Goal: Task Accomplishment & Management: Manage account settings

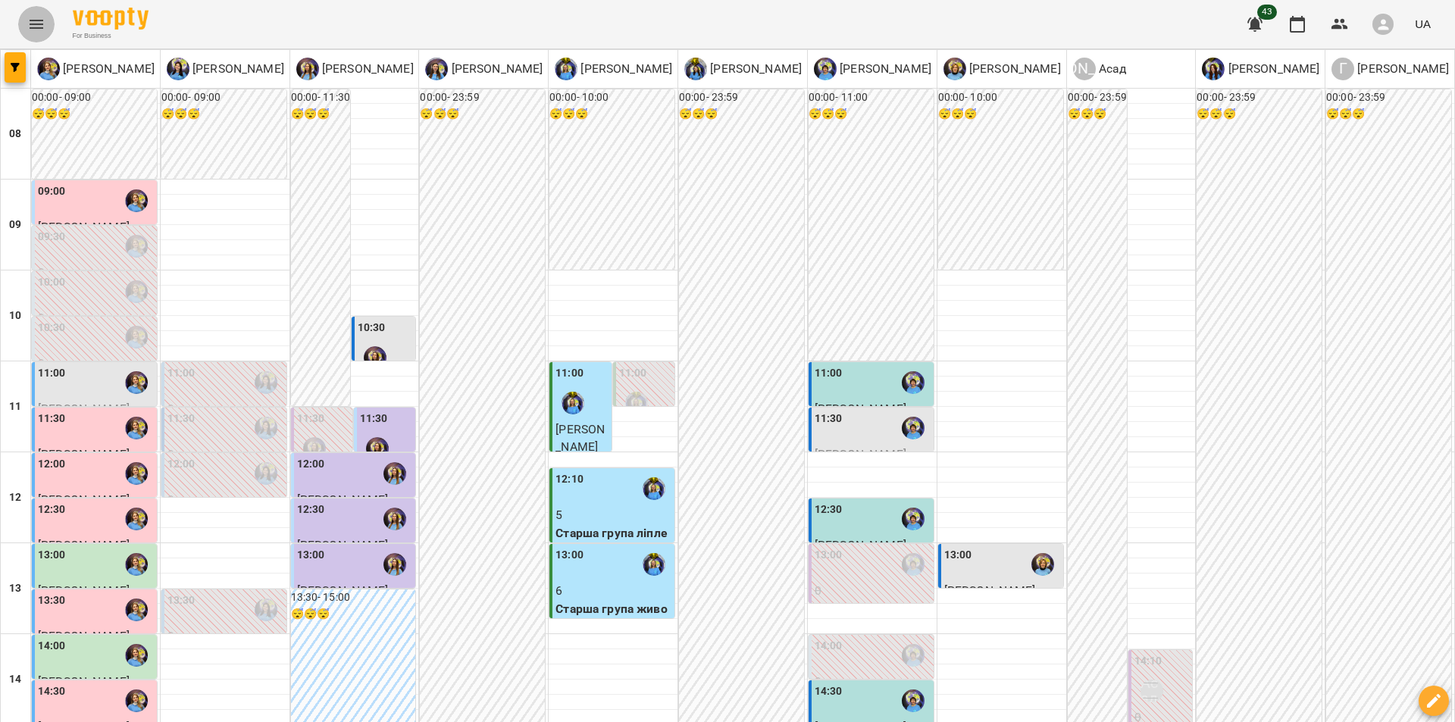
click at [36, 33] on button "Menu" at bounding box center [36, 24] width 36 height 36
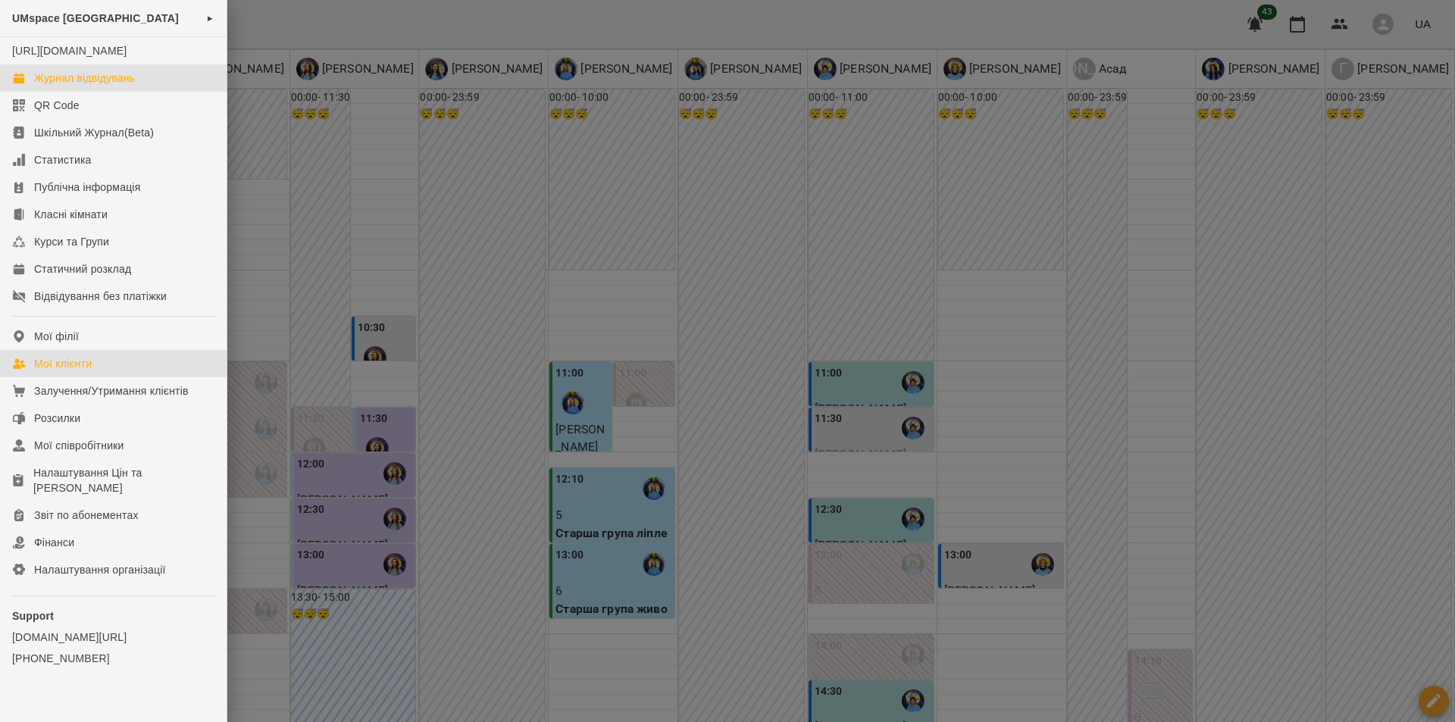
click at [66, 371] on div "Мої клієнти" at bounding box center [63, 363] width 58 height 15
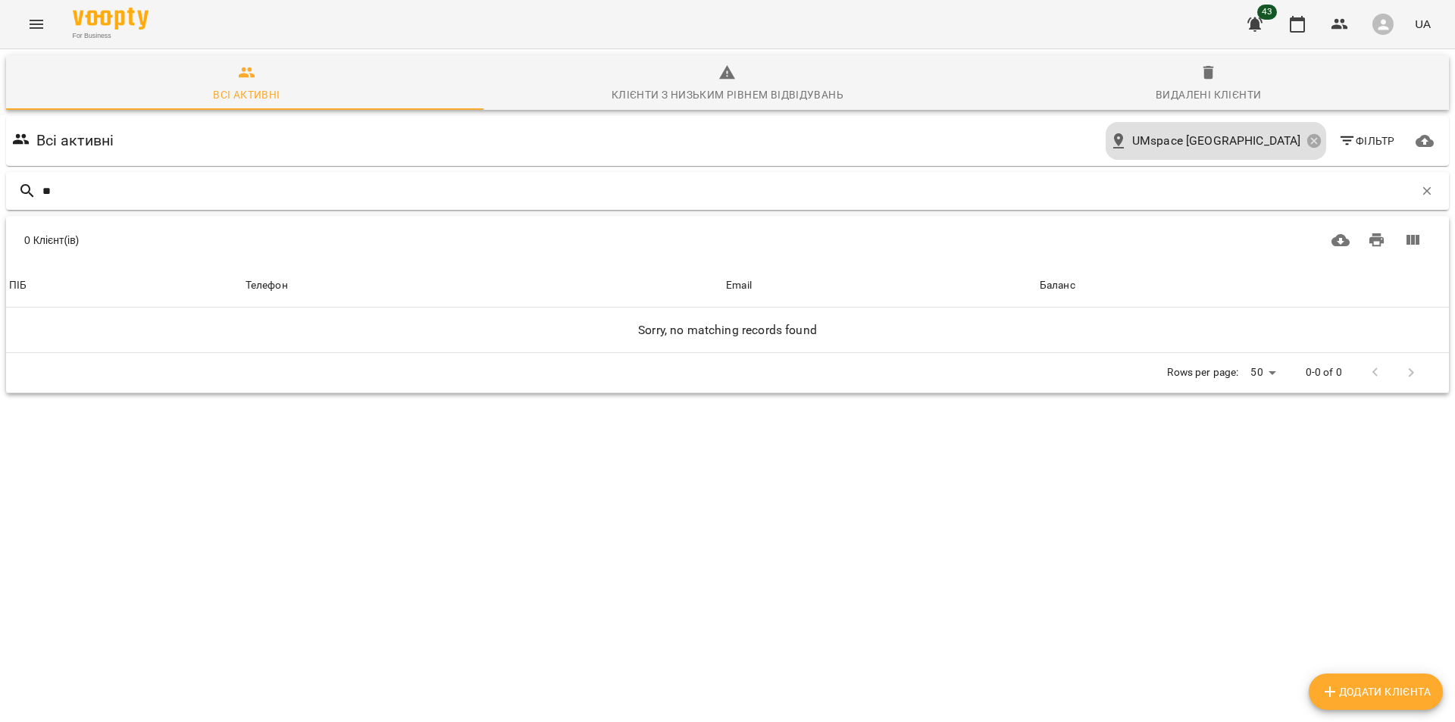
type input "*"
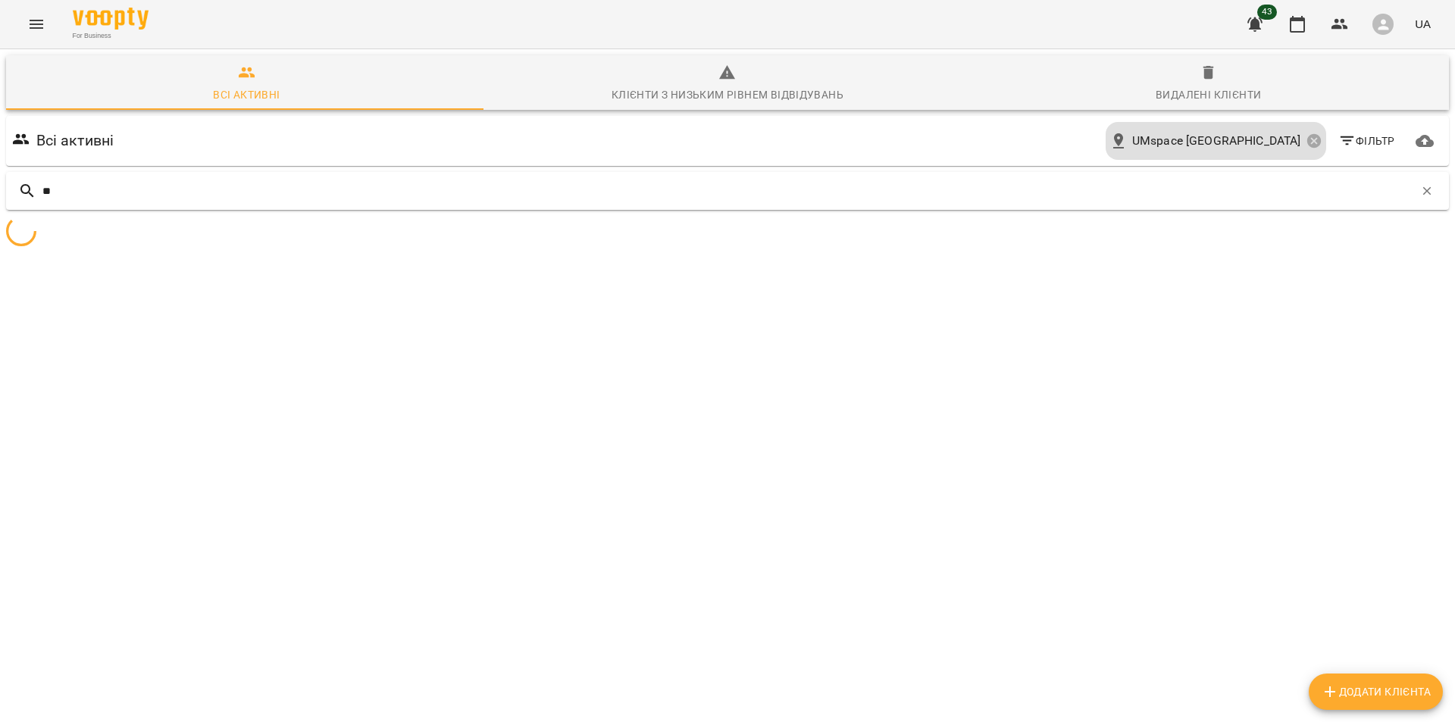
type input "*"
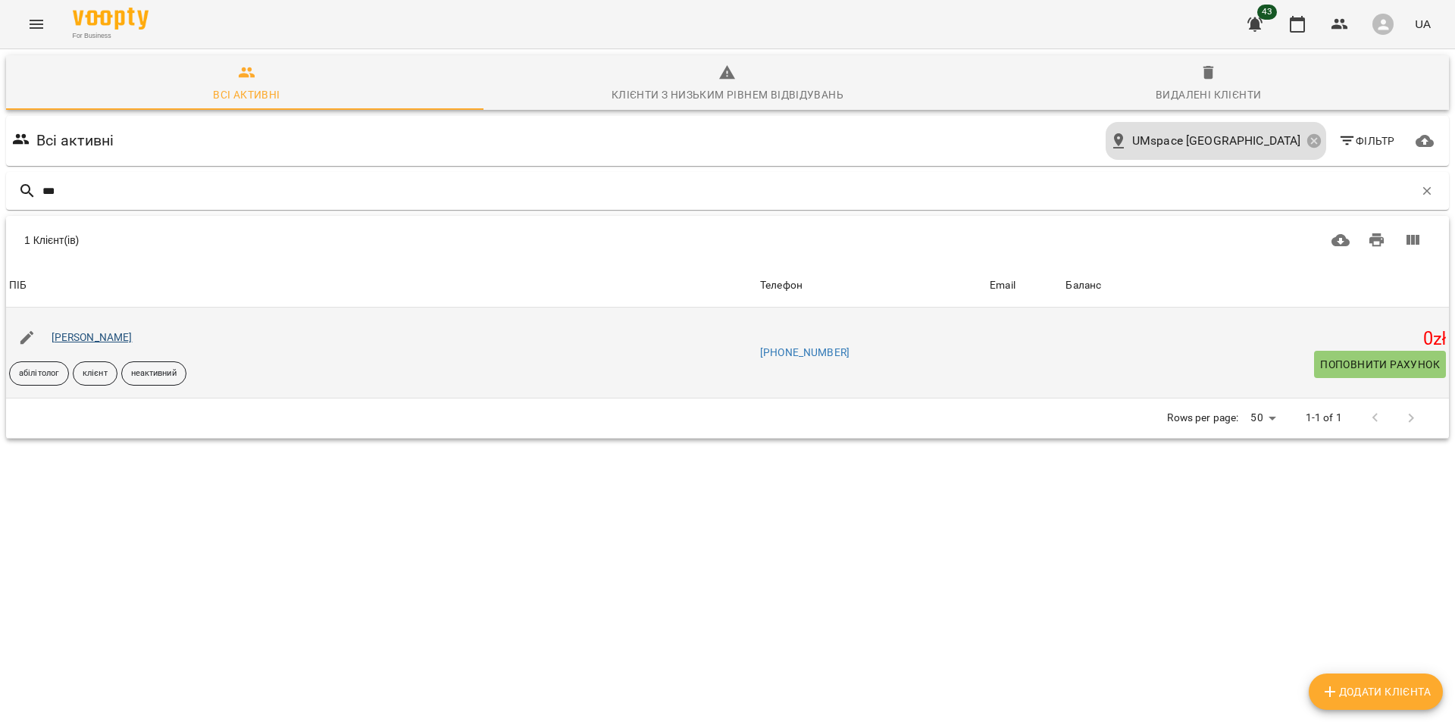
type input "***"
click at [70, 341] on link "[PERSON_NAME]" at bounding box center [92, 337] width 81 height 12
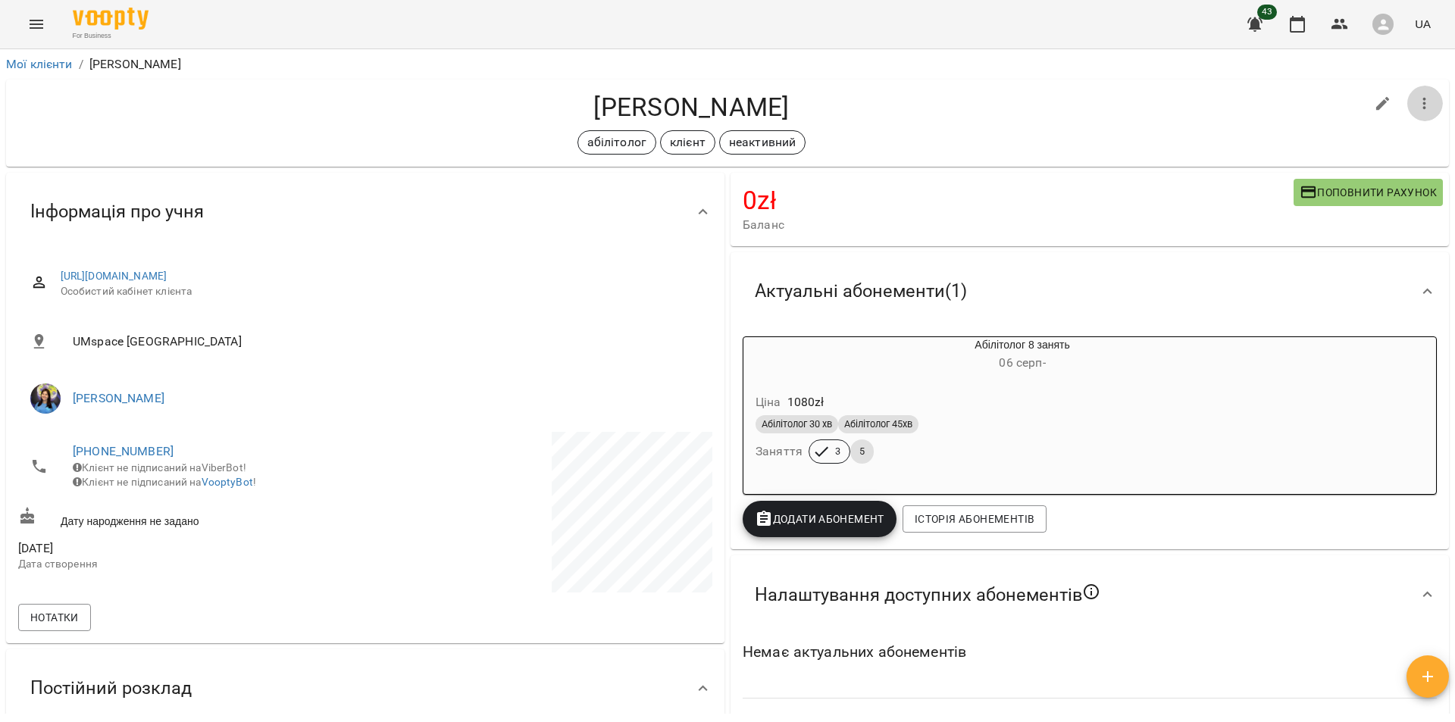
click at [1407, 99] on button "button" at bounding box center [1425, 104] width 36 height 36
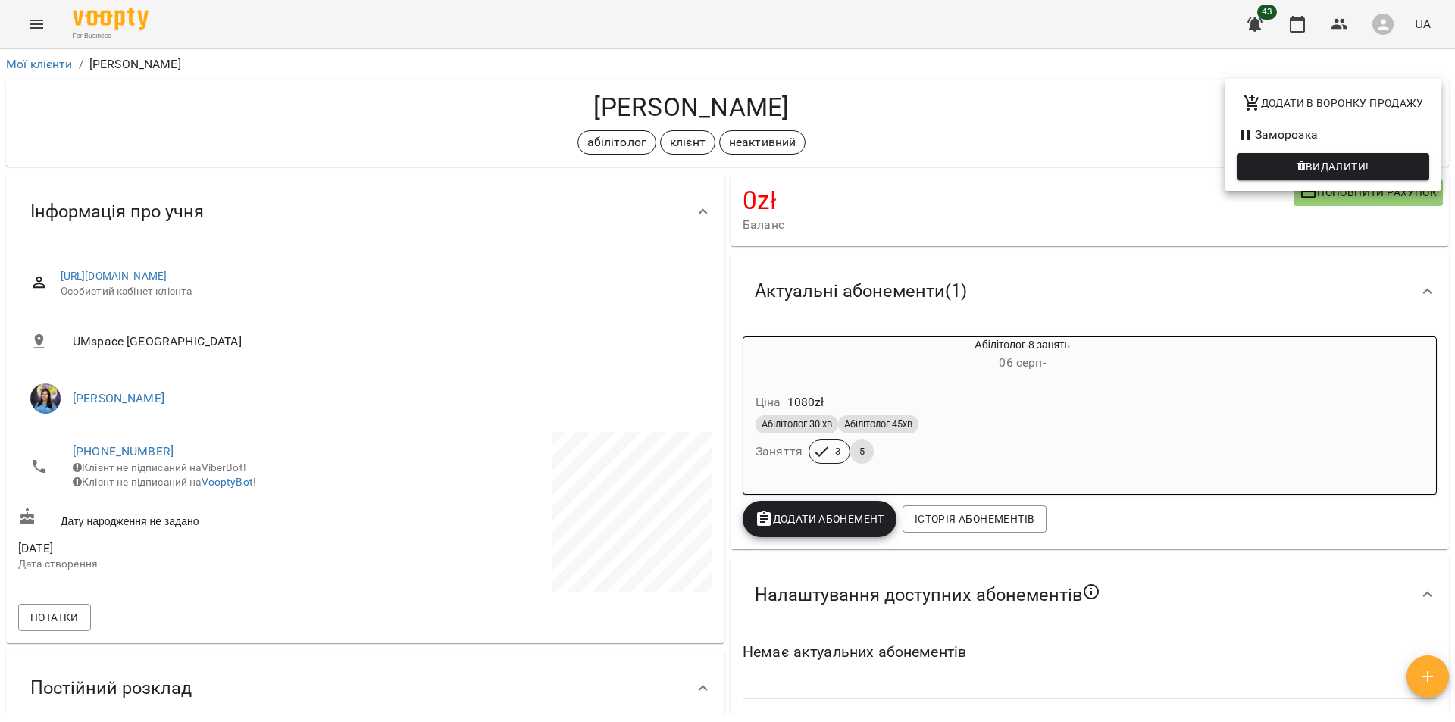
click at [987, 105] on div at bounding box center [727, 361] width 1455 height 722
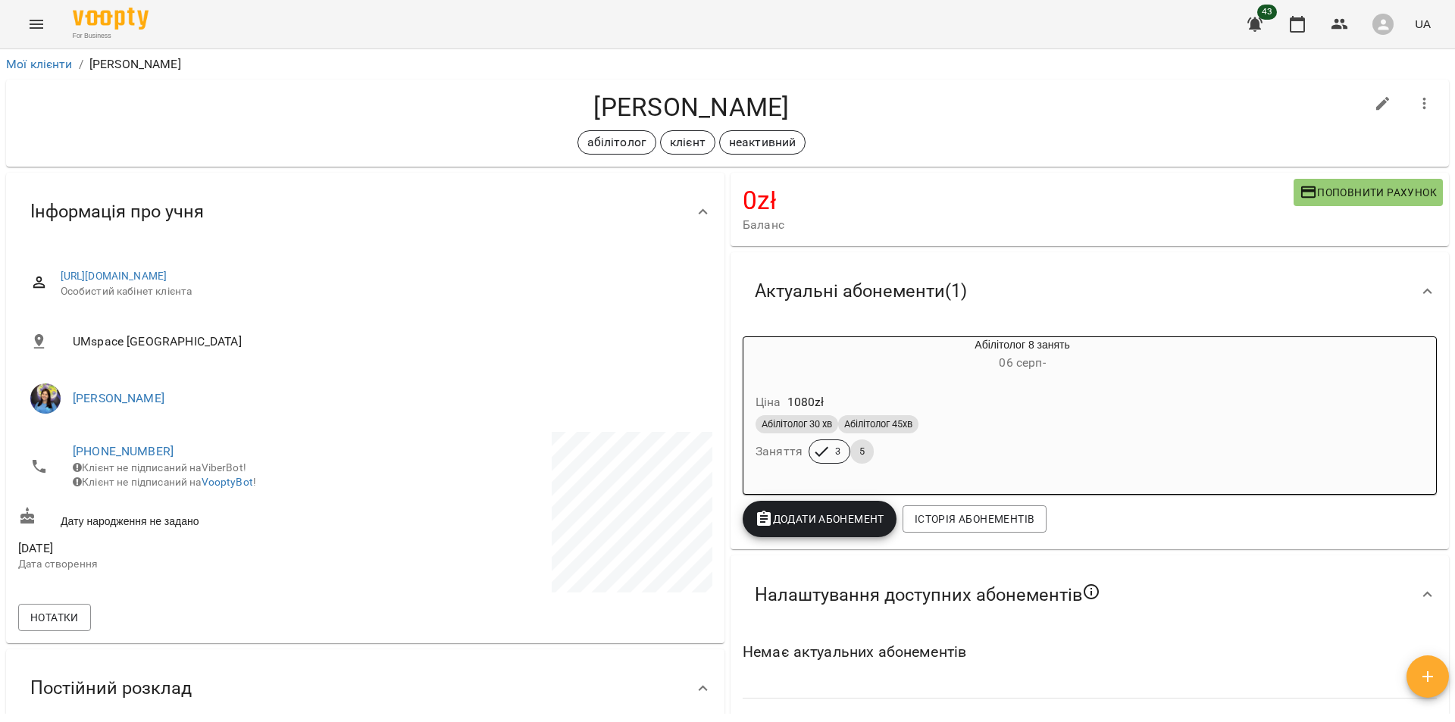
click at [330, 366] on div "UMspace [GEOGRAPHIC_DATA]" at bounding box center [365, 342] width 700 height 55
click at [218, 86] on div "[PERSON_NAME] абілітолог клієнт неактивний" at bounding box center [727, 123] width 1443 height 87
click at [42, 37] on button "Menu" at bounding box center [36, 24] width 36 height 36
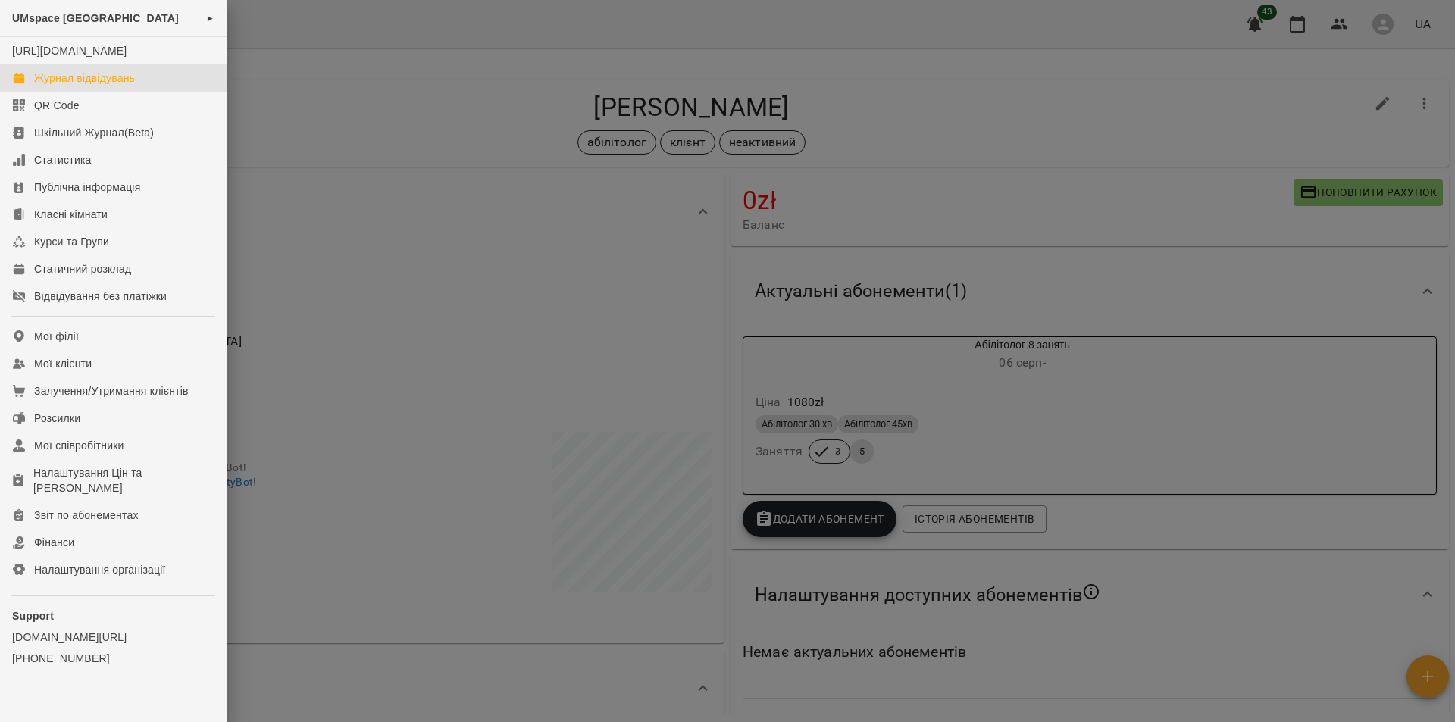
click at [126, 86] on div "Журнал відвідувань" at bounding box center [84, 77] width 101 height 15
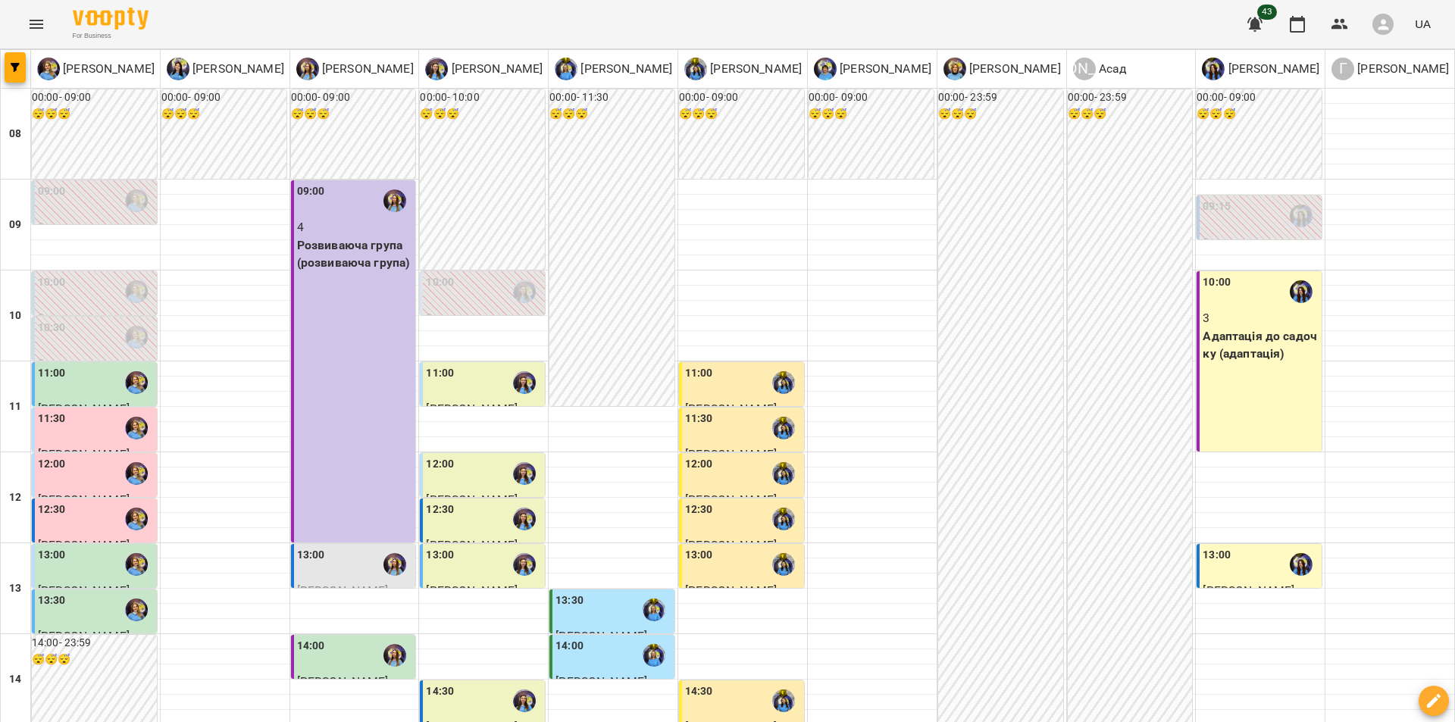
click at [1241, 369] on div "10:00 3 Адаптація до садочку (адаптація)" at bounding box center [1259, 361] width 125 height 180
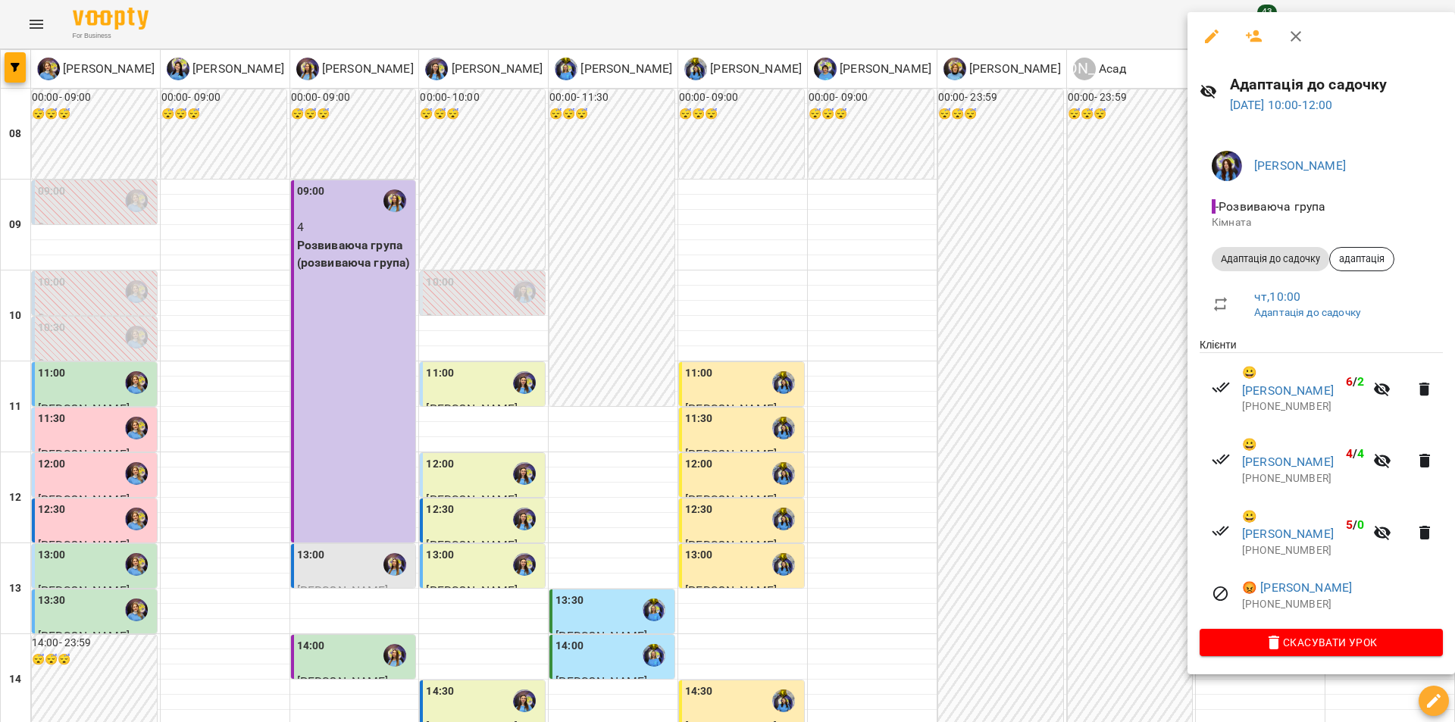
click at [1125, 415] on div at bounding box center [727, 361] width 1455 height 722
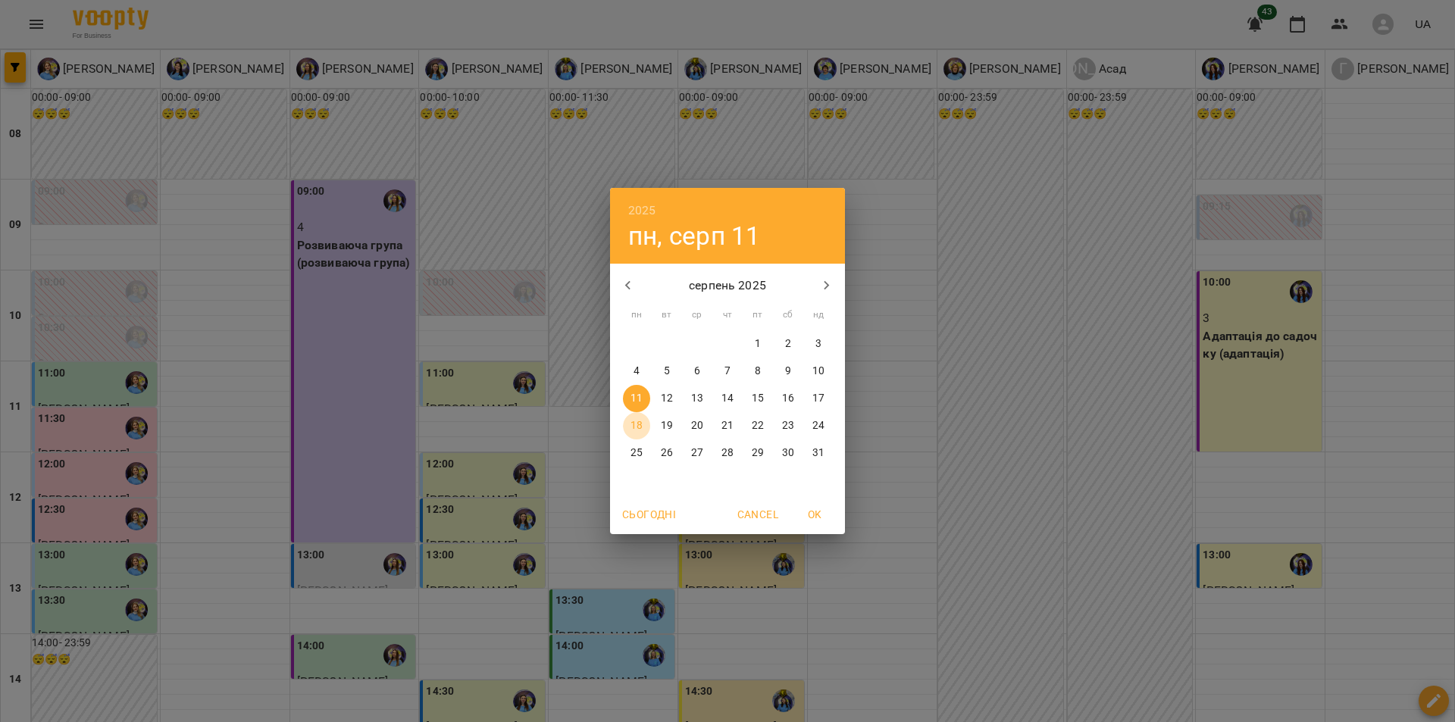
click at [625, 427] on span "18" at bounding box center [636, 425] width 27 height 15
type input "**********"
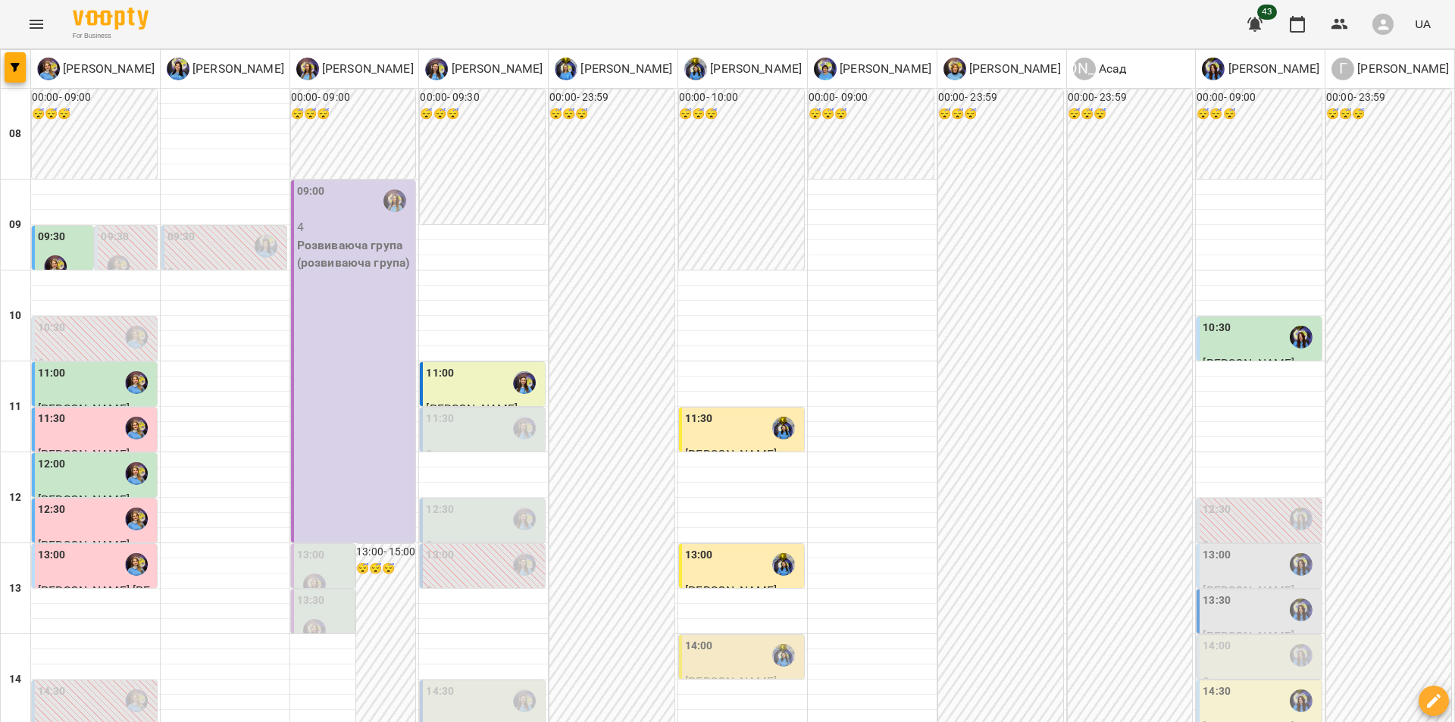
click at [643, 497] on div "00:00 - 23:59 😴😴😴" at bounding box center [611, 679] width 125 height 1181
